Goal: Task Accomplishment & Management: Use online tool/utility

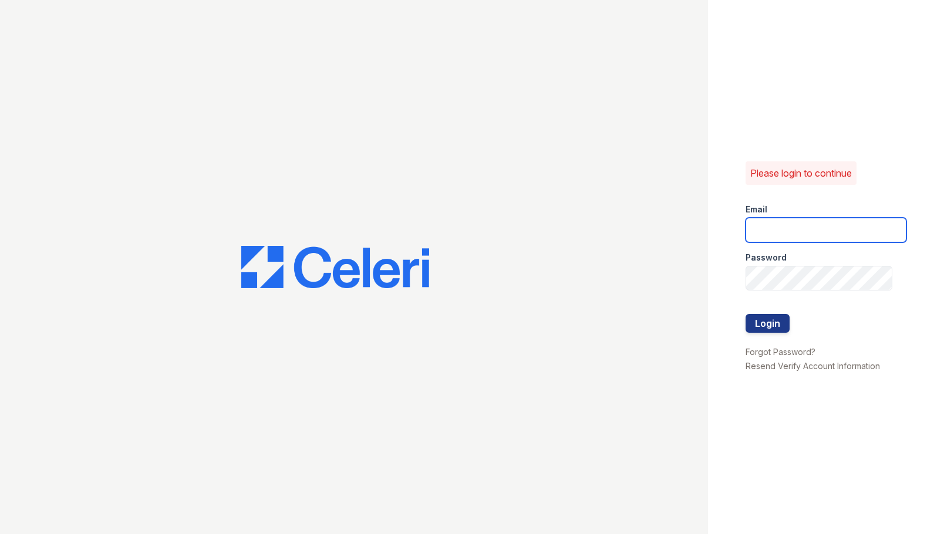
click at [815, 228] on input "email" at bounding box center [826, 230] width 161 height 25
type input "mjuarez@trinity-pm.com"
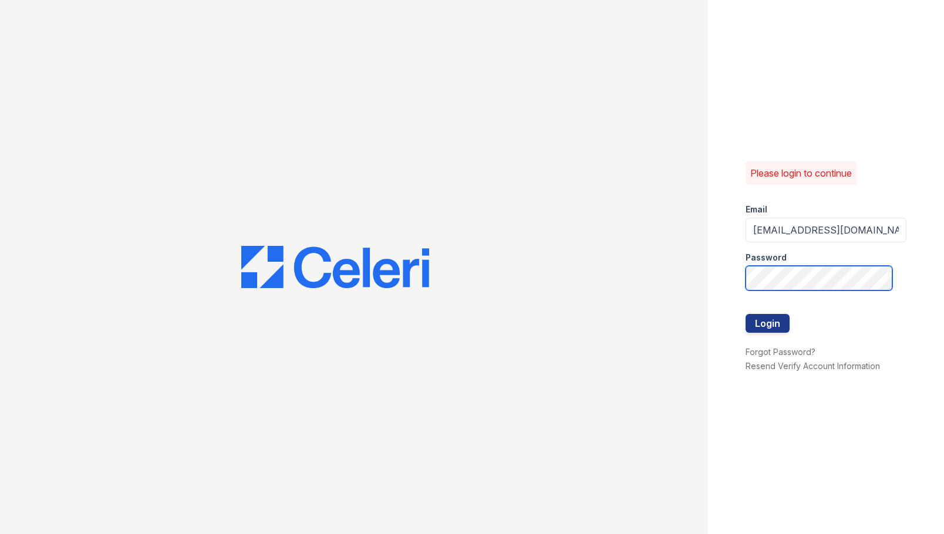
click at [746, 314] on button "Login" at bounding box center [768, 323] width 44 height 19
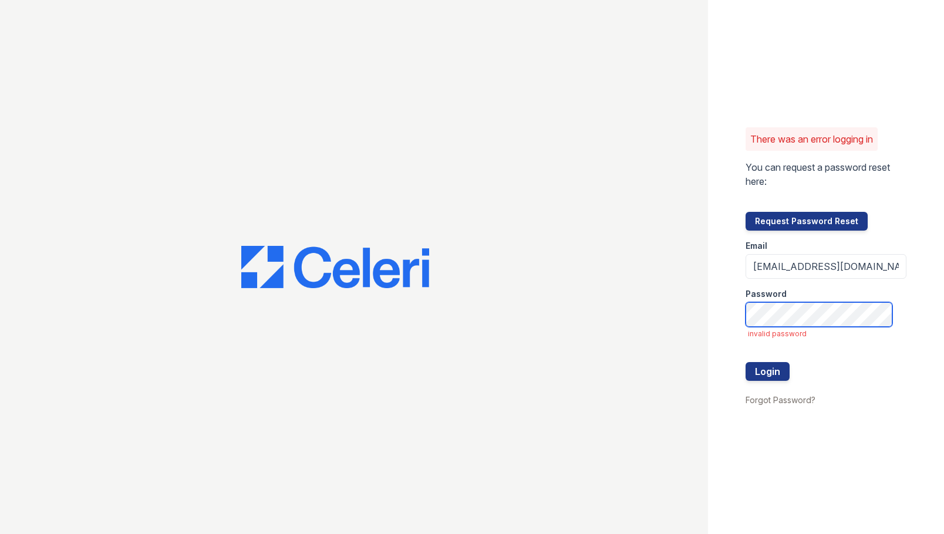
click at [746, 362] on button "Login" at bounding box center [768, 371] width 44 height 19
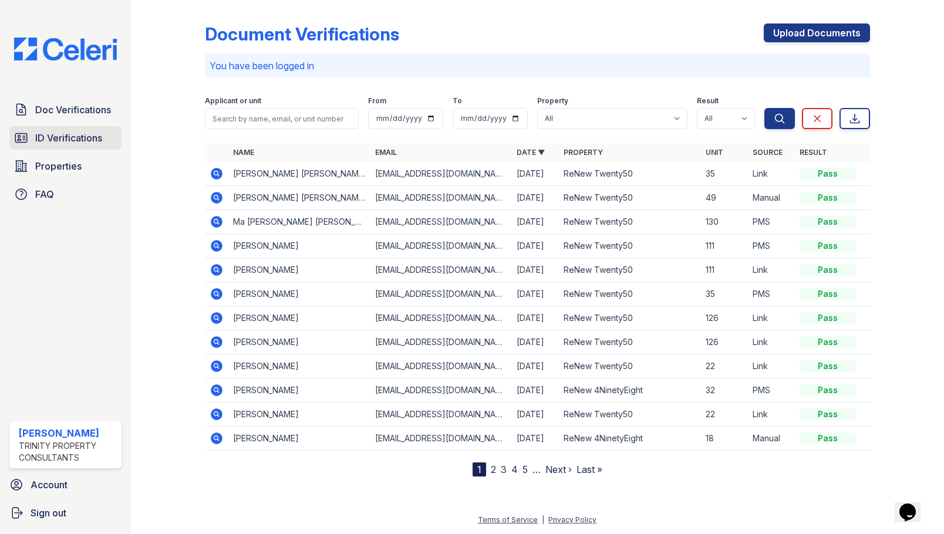
click at [91, 137] on span "ID Verifications" at bounding box center [68, 138] width 67 height 14
